Goal: Navigation & Orientation: Go to known website

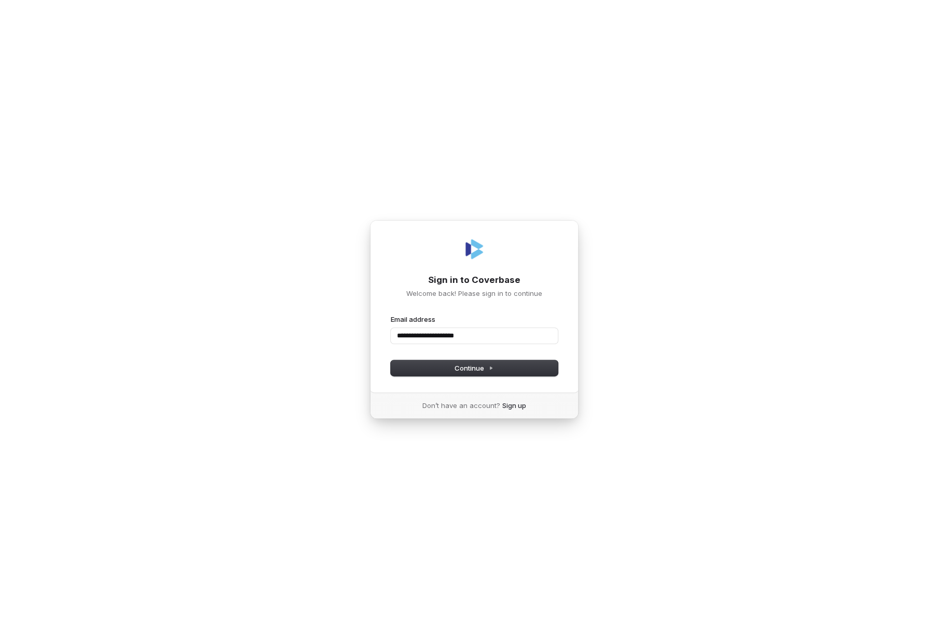
click at [391, 315] on button "submit" at bounding box center [391, 315] width 0 height 0
type input "**********"
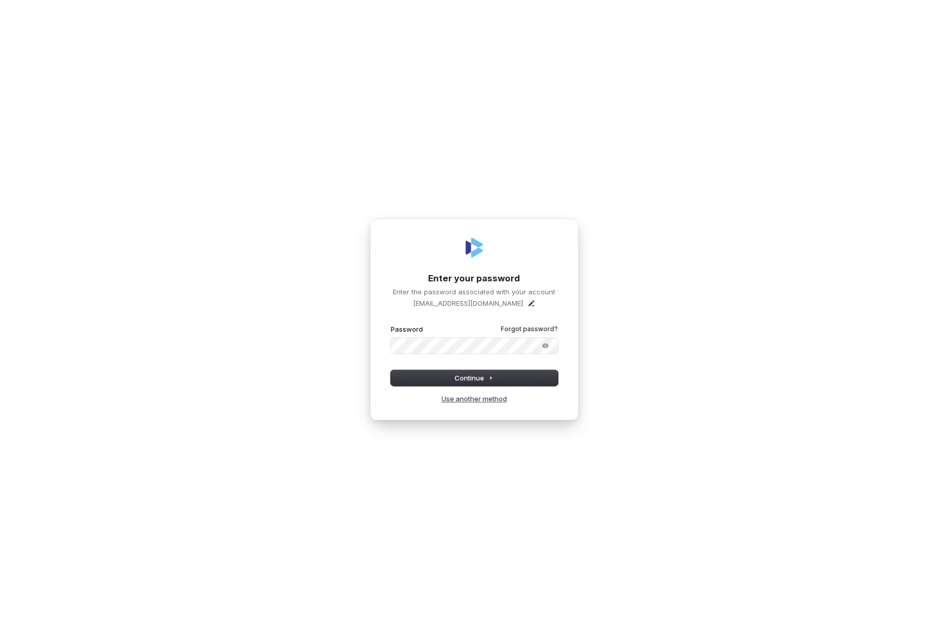
click at [472, 399] on link "Use another method" at bounding box center [474, 398] width 65 height 9
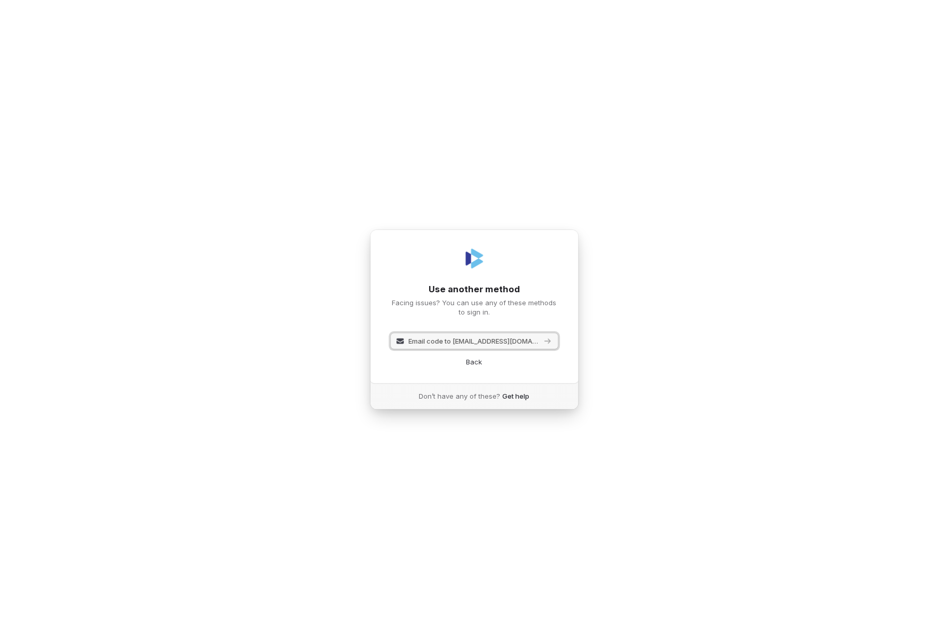
click at [458, 341] on span "Email code to [EMAIL_ADDRESS][DOMAIN_NAME]" at bounding box center [474, 340] width 131 height 9
